Goal: Information Seeking & Learning: Learn about a topic

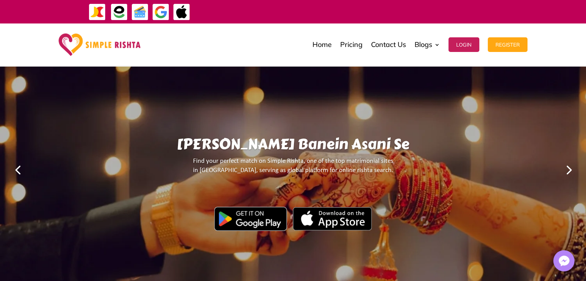
click at [569, 170] on link "Next" at bounding box center [568, 169] width 18 height 18
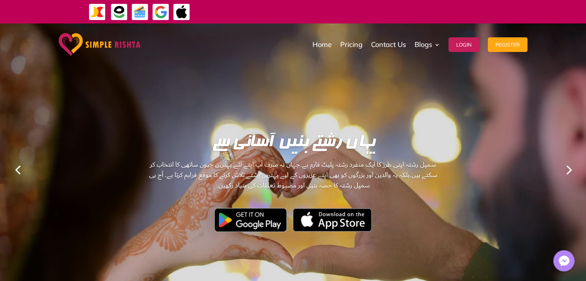
click at [569, 170] on link "Next" at bounding box center [568, 169] width 18 height 18
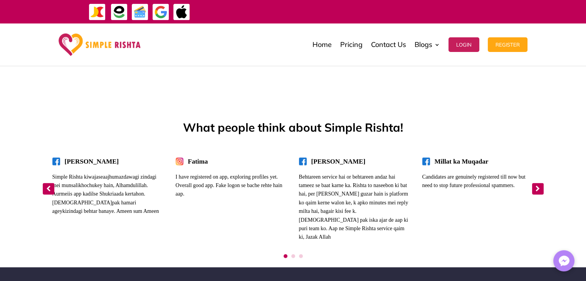
scroll to position [3287, 0]
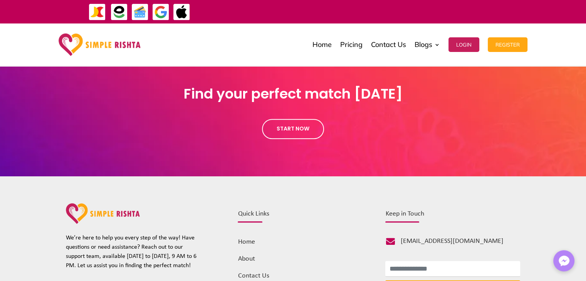
scroll to position [848, 0]
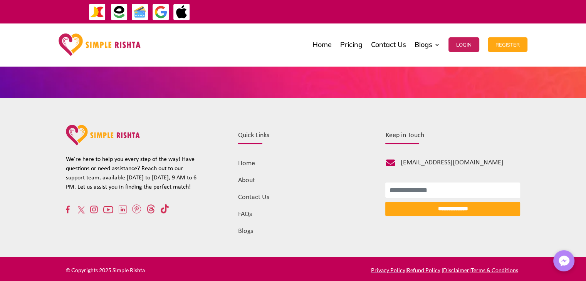
click at [243, 214] on link "FAQs" at bounding box center [245, 214] width 14 height 7
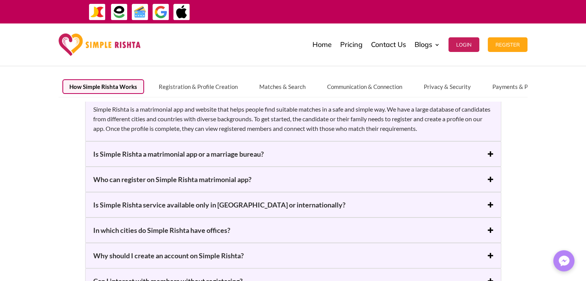
click at [189, 200] on h5 "Is Simple Rishta service available only in [GEOGRAPHIC_DATA] or internationally?" at bounding box center [293, 204] width 400 height 9
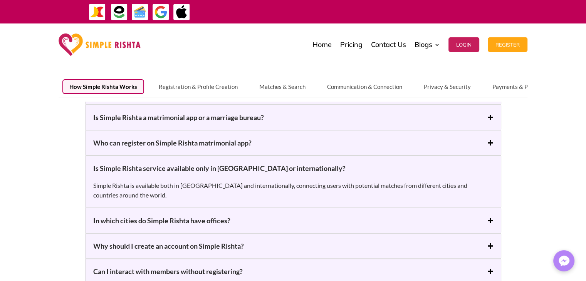
click at [200, 166] on h5 "Is Simple Rishta service available only in [GEOGRAPHIC_DATA] or internationally?" at bounding box center [293, 168] width 400 height 9
click at [162, 218] on h5 "In which cities do Simple Rishta have offices?" at bounding box center [293, 220] width 400 height 9
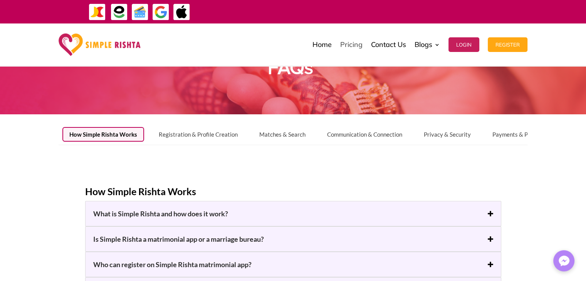
click at [341, 48] on link "Pricing" at bounding box center [351, 44] width 22 height 38
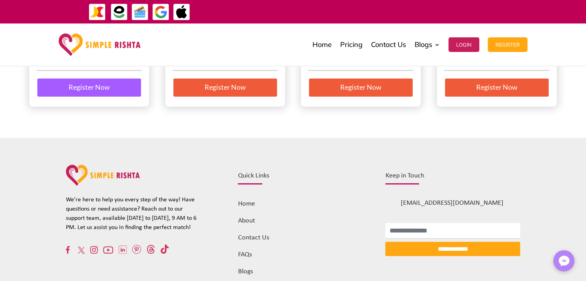
scroll to position [266, 0]
